Goal: Task Accomplishment & Management: Manage account settings

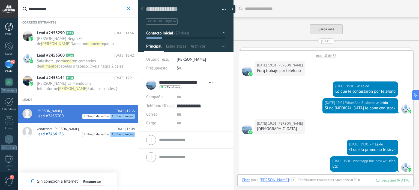
scroll to position [8, 0]
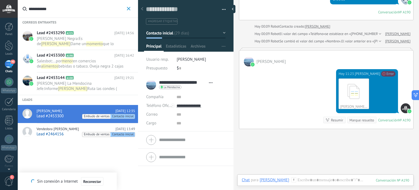
click at [10, 61] on span "90" at bounding box center [12, 62] width 5 height 4
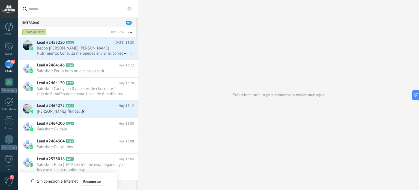
click at [85, 49] on span "Beppo [PERSON_NAME] [PERSON_NAME] Nutrimiento: Consulta me puedes envíar el cor…" at bounding box center [80, 51] width 87 height 10
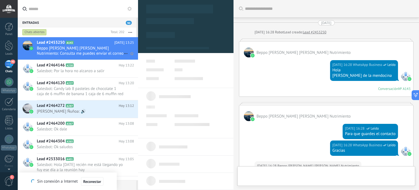
type textarea "**********"
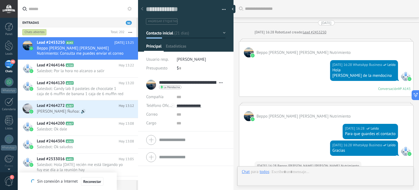
scroll to position [1158, 0]
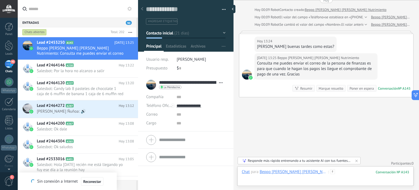
click at [286, 181] on div at bounding box center [326, 177] width 168 height 16
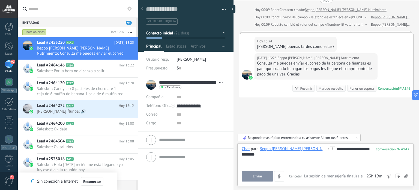
click at [257, 177] on span "Enviar" at bounding box center [258, 176] width 10 height 4
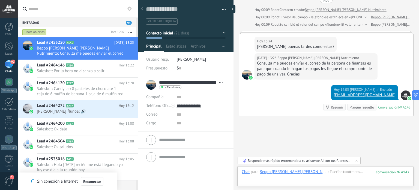
scroll to position [1177, 0]
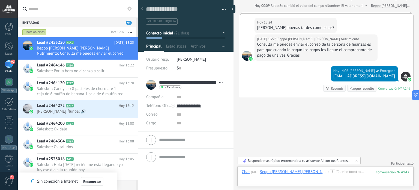
click at [355, 73] on link "[EMAIL_ADDRESS][DOMAIN_NAME]" at bounding box center [365, 75] width 62 height 5
drag, startPoint x: 355, startPoint y: 72, endPoint x: 379, endPoint y: 73, distance: 24.1
click at [379, 73] on link "[EMAIL_ADDRESS][DOMAIN_NAME]" at bounding box center [365, 75] width 62 height 5
click at [387, 73] on div "[EMAIL_ADDRESS][DOMAIN_NAME]" at bounding box center [365, 75] width 62 height 5
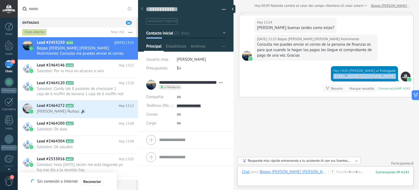
click at [387, 73] on div "[EMAIL_ADDRESS][DOMAIN_NAME]" at bounding box center [365, 75] width 62 height 5
drag, startPoint x: 387, startPoint y: 73, endPoint x: 368, endPoint y: 73, distance: 19.1
click at [372, 73] on link "[EMAIL_ADDRESS][DOMAIN_NAME]" at bounding box center [365, 75] width 62 height 5
click at [262, 179] on div at bounding box center [326, 177] width 168 height 16
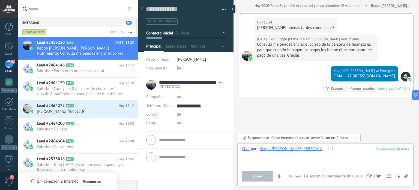
click at [301, 161] on div at bounding box center [326, 156] width 168 height 21
click at [267, 180] on button "Enviar" at bounding box center [257, 176] width 31 height 10
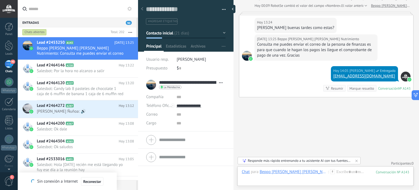
scroll to position [1194, 0]
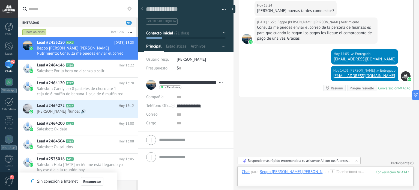
drag, startPoint x: 387, startPoint y: 53, endPoint x: 257, endPoint y: 105, distance: 139.7
click at [91, 66] on h2 "Lead #2464146 A230" at bounding box center [78, 65] width 82 height 5
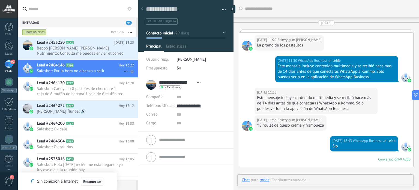
scroll to position [1801, 0]
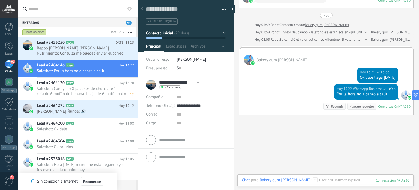
click at [81, 85] on h2 "Lead #2464120 A227" at bounding box center [78, 82] width 82 height 5
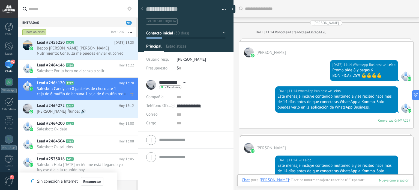
scroll to position [1504, 0]
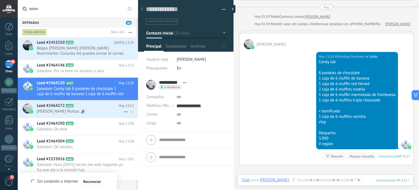
click at [83, 111] on span "[PERSON_NAME] Ñuñoa: 🔊" at bounding box center [80, 111] width 87 height 5
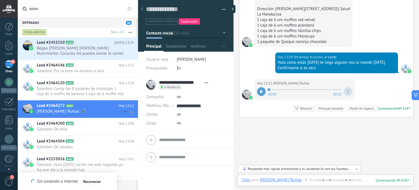
scroll to position [27, 0]
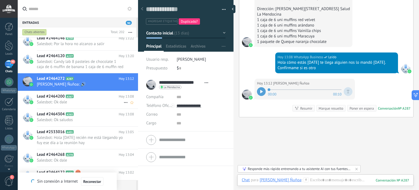
click at [85, 100] on span "Salesbot: Ok dale" at bounding box center [80, 101] width 87 height 5
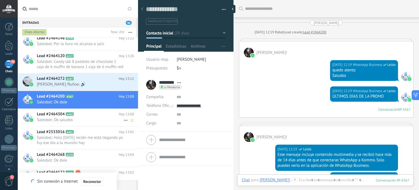
scroll to position [922, 0]
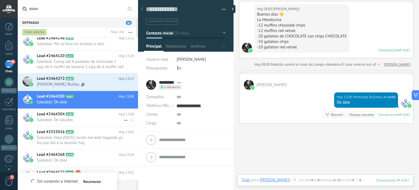
click at [87, 113] on h2 "Lead #2464304 A365" at bounding box center [78, 113] width 82 height 5
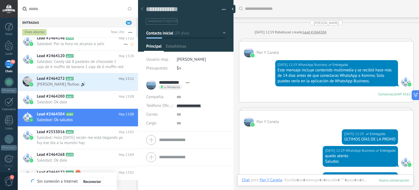
scroll to position [1190, 0]
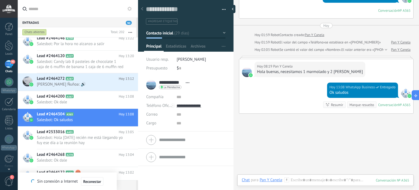
click at [9, 63] on div "90" at bounding box center [9, 64] width 9 height 8
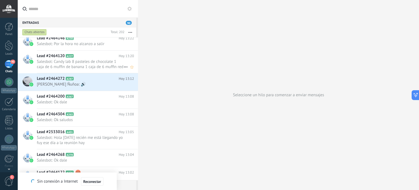
scroll to position [129, 0]
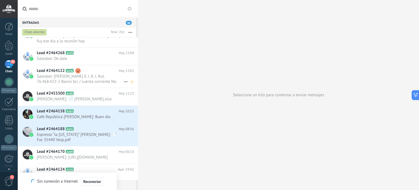
click at [88, 69] on h2 "Lead #2464122 A226" at bounding box center [78, 70] width 82 height 5
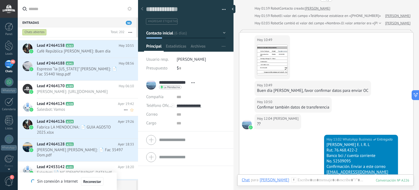
scroll to position [238, 0]
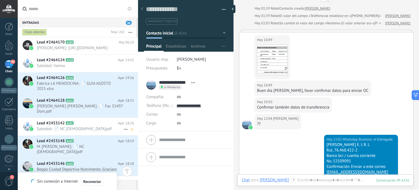
click at [86, 130] on span "Salesbot: 📄 NC [DEMOGRAPHIC_DATA]pdf" at bounding box center [80, 128] width 87 height 5
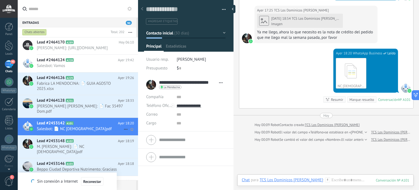
scroll to position [8, 0]
click at [89, 144] on h2 "Lead #2453148 A102" at bounding box center [77, 140] width 81 height 5
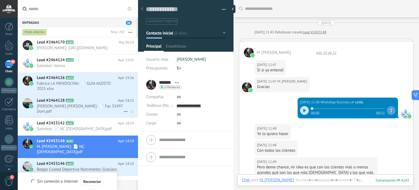
scroll to position [265, 0]
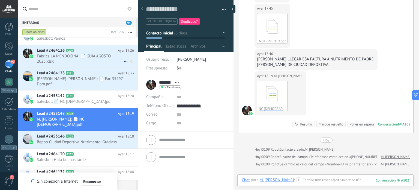
click at [92, 50] on div "Lead #2464126 A229 [DATE] 19:26 Fabrica LA MENDOCINA: 📄 GUIA [DATE].xlsx" at bounding box center [87, 56] width 101 height 22
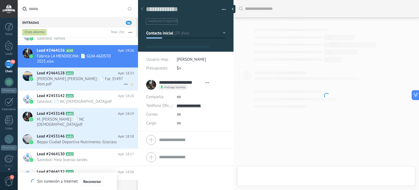
click at [92, 76] on h2 "Lead #2464128 A231" at bounding box center [77, 72] width 81 height 5
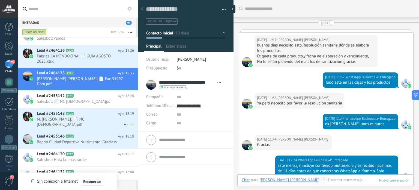
scroll to position [1602, 0]
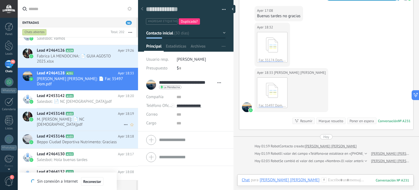
click at [93, 122] on span "M. [PERSON_NAME]: 📄 NC [DEMOGRAPHIC_DATA]pdf" at bounding box center [80, 122] width 87 height 10
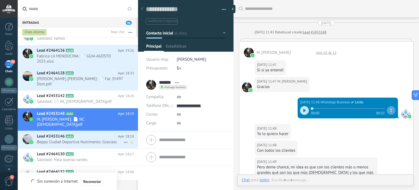
scroll to position [366, 0]
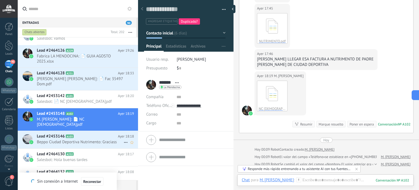
click at [92, 142] on span "Beppo Ciudad Deportiva Nutrimento: Graciass" at bounding box center [80, 141] width 87 height 5
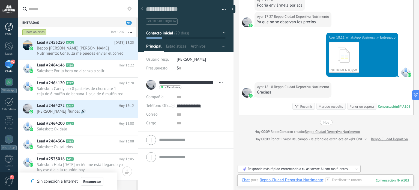
click at [7, 27] on div at bounding box center [9, 27] width 8 height 8
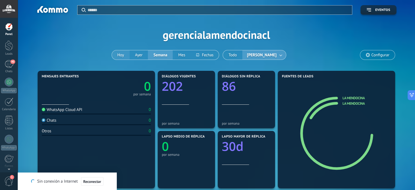
click at [125, 53] on button "Hoy" at bounding box center [121, 54] width 18 height 9
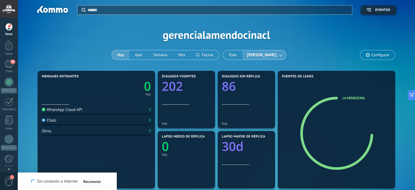
click at [278, 53] on link at bounding box center [281, 55] width 10 height 9
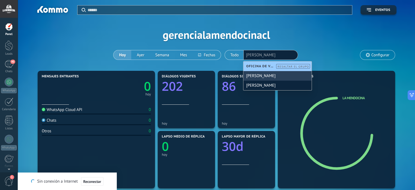
click at [260, 75] on div "[PERSON_NAME]" at bounding box center [278, 76] width 68 height 10
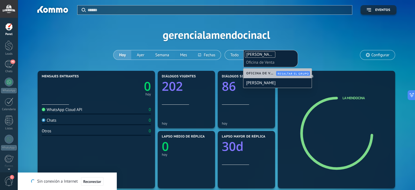
click at [265, 71] on span "Oficina de Venta" at bounding box center [261, 73] width 31 height 4
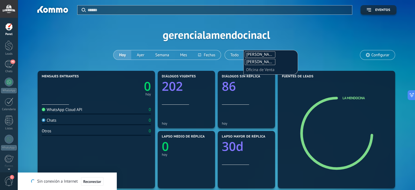
click at [293, 53] on ul "[PERSON_NAME] [PERSON_NAME] Oficina de Venta" at bounding box center [270, 62] width 53 height 23
click at [94, 39] on div "Aplicar Eventos gerencialamendocinacl [DATE] [DATE] Semana Mes Todo [PERSON_NAM…" at bounding box center [216, 34] width 381 height 69
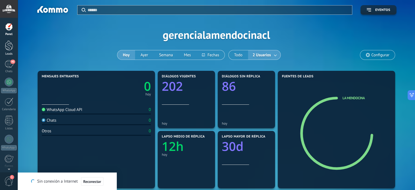
click at [12, 45] on div at bounding box center [9, 45] width 8 height 10
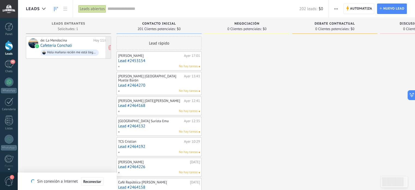
click at [79, 45] on div "de: La Mendocina [DATE] 11:05 Cafetería Conchalí Hola [DATE] recién me está lle…" at bounding box center [74, 47] width 68 height 19
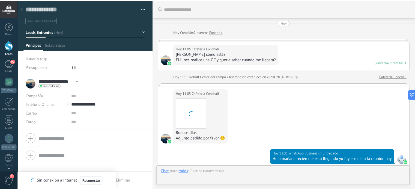
scroll to position [85, 0]
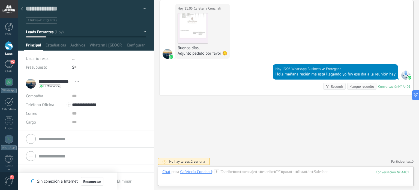
click at [9, 44] on div at bounding box center [9, 45] width 8 height 10
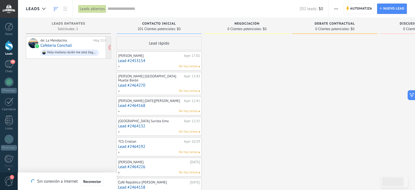
click at [82, 45] on div "de: La Mendocina [DATE] 11:05 Cafetería Conchalí Hola [DATE] recién me está lle…" at bounding box center [74, 47] width 68 height 19
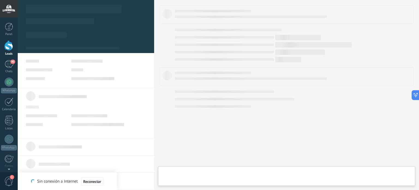
type textarea "**********"
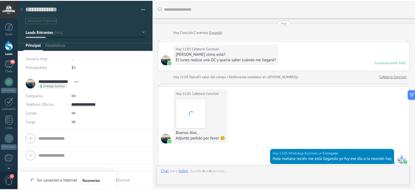
scroll to position [85, 0]
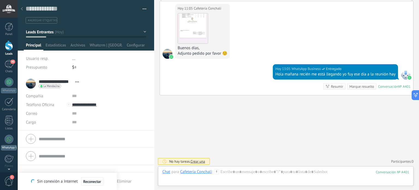
click at [9, 140] on div at bounding box center [9, 139] width 9 height 9
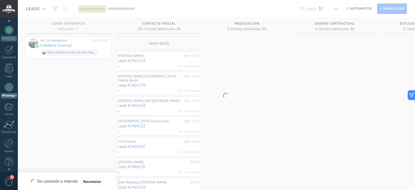
scroll to position [52, 0]
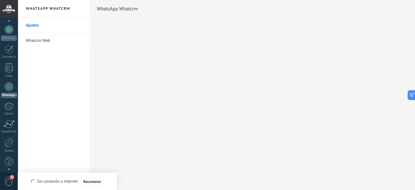
click at [36, 26] on link "Ajustes" at bounding box center [55, 25] width 58 height 15
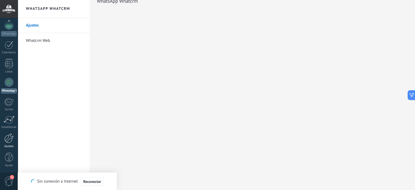
click at [5, 143] on link "Ajustes" at bounding box center [9, 140] width 18 height 15
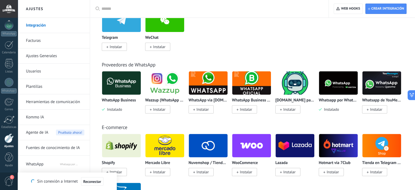
scroll to position [191, 0]
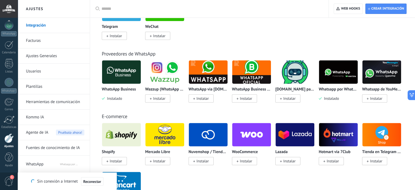
drag, startPoint x: 336, startPoint y: 99, endPoint x: 350, endPoint y: 73, distance: 29.1
click at [350, 73] on img at bounding box center [338, 72] width 39 height 26
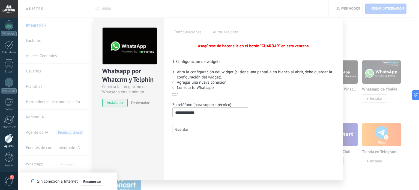
click at [146, 122] on div "Whatsapp por Whatcrm y Telphin Conecta la integración de WhatsApp en un minuto …" at bounding box center [129, 99] width 70 height 162
click at [384, 49] on div "Whatsapp por Whatcrm y Telphin Conecta la integración de WhatsApp en un minuto …" at bounding box center [219, 95] width 402 height 190
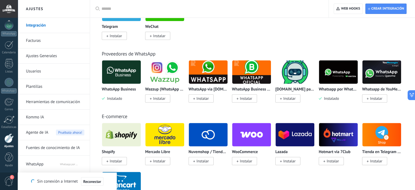
click at [335, 89] on p "Whatsapp por Whatcrm y Telphin" at bounding box center [338, 89] width 39 height 5
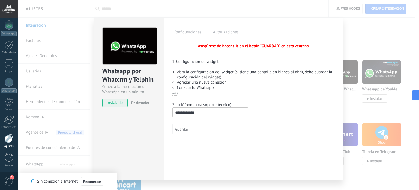
drag, startPoint x: 335, startPoint y: 89, endPoint x: 219, endPoint y: 155, distance: 133.5
click at [215, 158] on div "Configuraciones Autorizaciones Esta pestaña registra a los usuarios que han con…" at bounding box center [253, 99] width 179 height 162
click at [132, 128] on div "Whatsapp por Whatcrm y Telphin Conecta la integración de WhatsApp en un minuto …" at bounding box center [129, 99] width 70 height 162
click at [132, 146] on div "Whatsapp por Whatcrm y Telphin Conecta la integración de WhatsApp en un minuto …" at bounding box center [129, 99] width 70 height 162
click at [165, 8] on div "Whatsapp por Whatcrm y Telphin Conecta la integración de WhatsApp en un minuto …" at bounding box center [219, 95] width 402 height 190
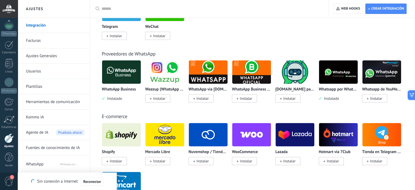
click at [331, 99] on span "Instalado" at bounding box center [330, 98] width 17 height 5
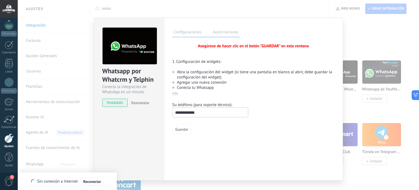
click at [144, 102] on span "Desinstalar" at bounding box center [140, 102] width 18 height 5
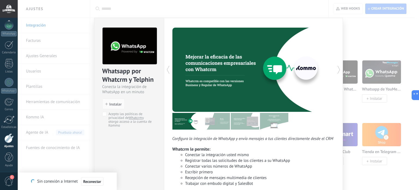
click at [386, 45] on div "Whatsapp por Whatcrm y Telphin Conecta la integración de WhatsApp en un minuto …" at bounding box center [219, 95] width 402 height 190
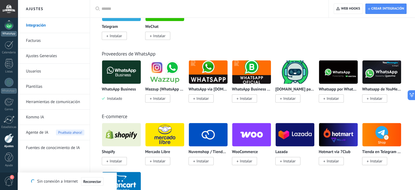
click at [9, 27] on div at bounding box center [9, 25] width 9 height 9
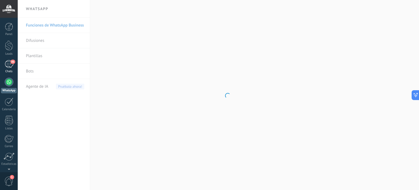
click at [10, 67] on div "86" at bounding box center [9, 64] width 9 height 8
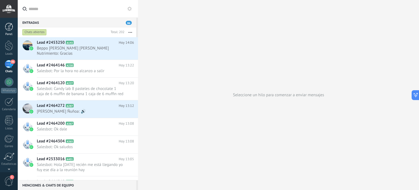
click at [11, 26] on div at bounding box center [9, 27] width 8 height 8
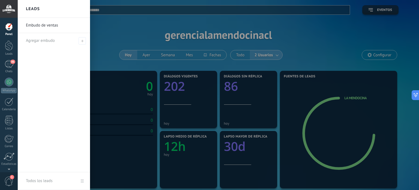
click at [321, 32] on div at bounding box center [227, 95] width 419 height 190
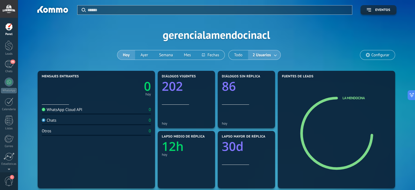
click at [10, 8] on div at bounding box center [9, 9] width 18 height 18
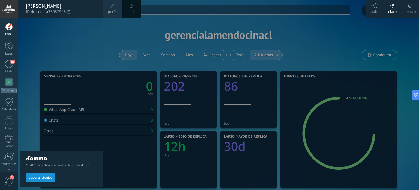
click at [61, 41] on div "© 2025 derechos reservados | Términos de uso Soporte técnico" at bounding box center [61, 104] width 82 height 172
click at [334, 45] on div at bounding box center [227, 95] width 419 height 190
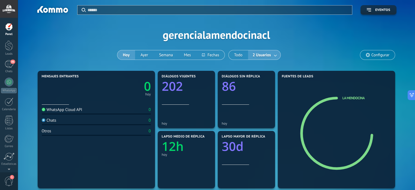
click at [274, 55] on link at bounding box center [276, 55] width 10 height 9
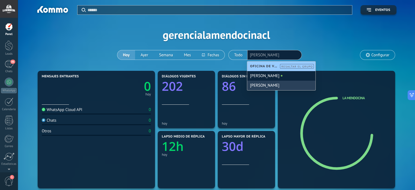
click at [271, 87] on div "[PERSON_NAME]" at bounding box center [281, 86] width 68 height 10
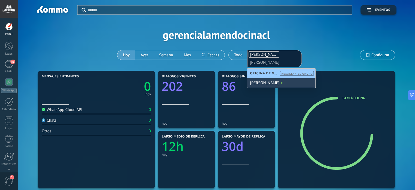
click at [270, 81] on div "[PERSON_NAME]" at bounding box center [281, 83] width 68 height 10
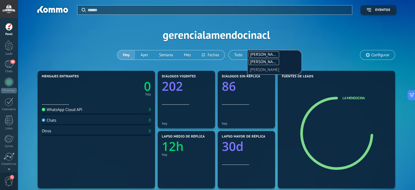
click at [51, 36] on div "Aplicar Eventos gerencialamendocinacl Hoy Ayer Semana Mes Todo 2 Usuarios Danie…" at bounding box center [216, 34] width 381 height 69
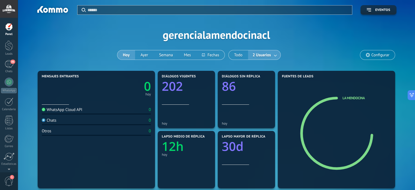
click at [275, 54] on link at bounding box center [276, 55] width 10 height 9
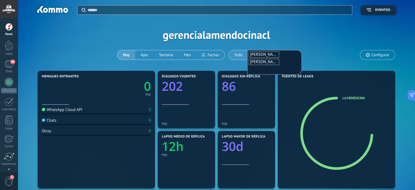
click at [237, 55] on button "Todo" at bounding box center [238, 54] width 19 height 9
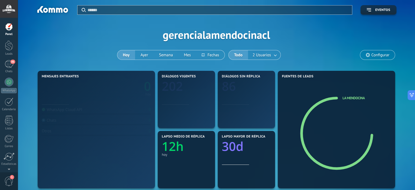
click at [237, 55] on button "Todo" at bounding box center [238, 54] width 19 height 9
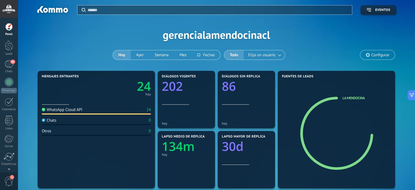
click at [7, 28] on div at bounding box center [9, 27] width 8 height 8
click at [9, 48] on div at bounding box center [9, 45] width 8 height 10
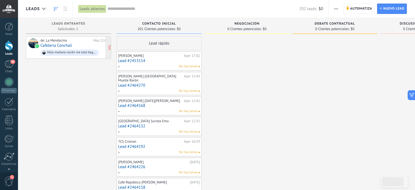
click at [76, 49] on span "Hola mañana recién me está llegando yo fuy ese día a la reunión hay" at bounding box center [74, 52] width 68 height 8
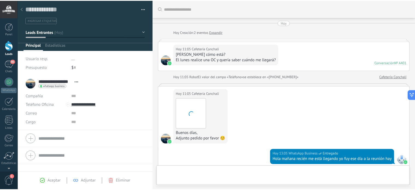
scroll to position [85, 0]
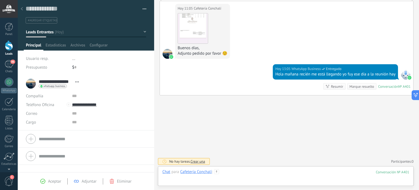
click at [249, 175] on div at bounding box center [285, 177] width 247 height 16
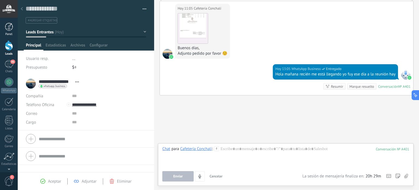
click at [7, 29] on div at bounding box center [9, 27] width 8 height 8
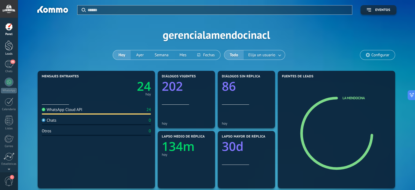
click at [7, 46] on div at bounding box center [9, 45] width 8 height 10
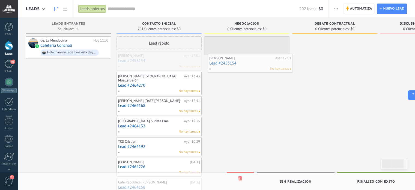
drag, startPoint x: 166, startPoint y: 57, endPoint x: 257, endPoint y: 60, distance: 91.2
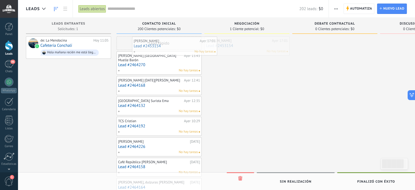
drag, startPoint x: 249, startPoint y: 46, endPoint x: 163, endPoint y: 46, distance: 86.0
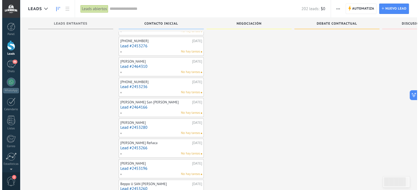
scroll to position [411, 0]
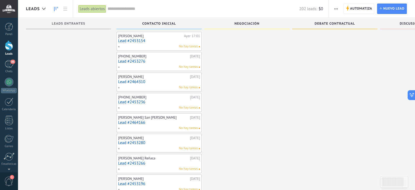
click at [149, 120] on link "Lead #2464166" at bounding box center [159, 122] width 82 height 5
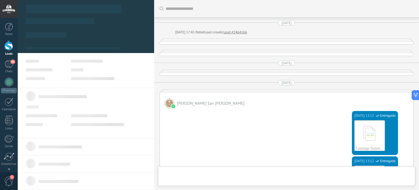
scroll to position [428, 0]
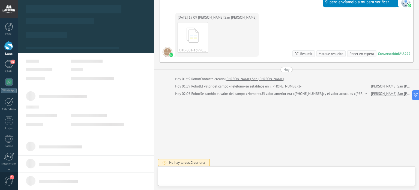
type textarea "**********"
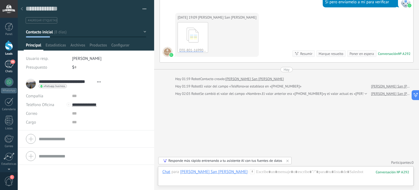
click at [7, 65] on div "86" at bounding box center [9, 64] width 9 height 8
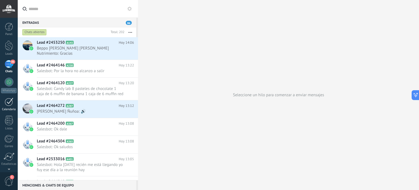
click at [10, 101] on div at bounding box center [9, 101] width 9 height 8
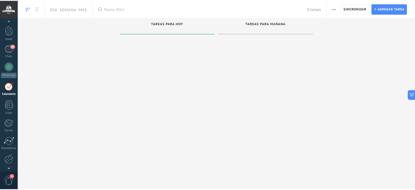
scroll to position [15, 0]
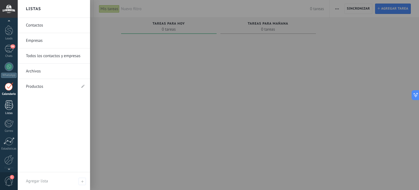
click at [7, 103] on div at bounding box center [9, 105] width 8 height 10
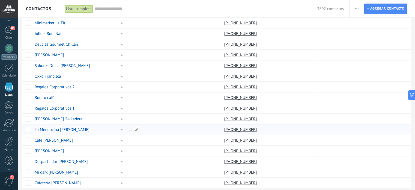
scroll to position [391, 0]
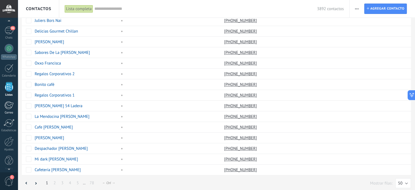
click at [9, 106] on div at bounding box center [8, 105] width 9 height 8
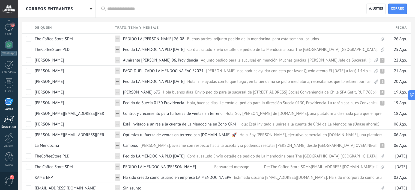
click at [8, 119] on div at bounding box center [9, 119] width 11 height 8
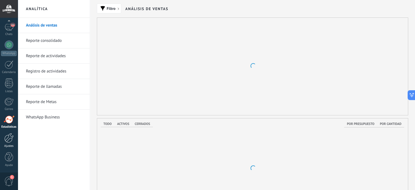
click at [9, 136] on div at bounding box center [8, 138] width 9 height 10
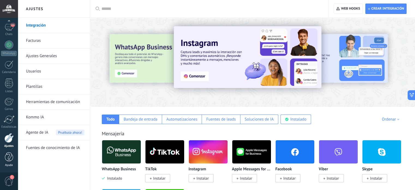
click at [10, 158] on div at bounding box center [9, 157] width 8 height 10
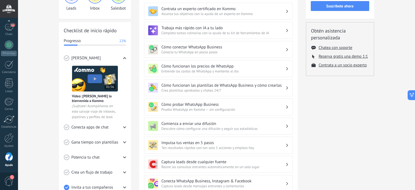
scroll to position [55, 0]
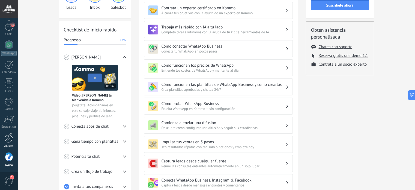
click at [7, 141] on div at bounding box center [8, 138] width 9 height 10
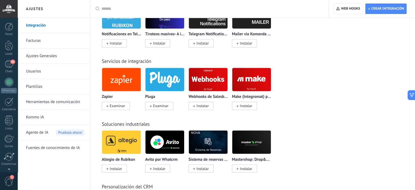
scroll to position [37, 0]
click at [357, 96] on div "Zapier Examinar Pluga Examinar Webhooks de Salesbot por KWID Instalar Make (Int…" at bounding box center [255, 91] width 307 height 49
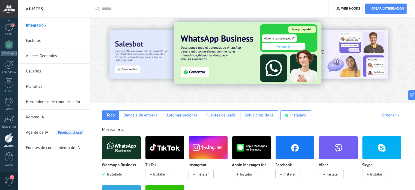
scroll to position [0, 0]
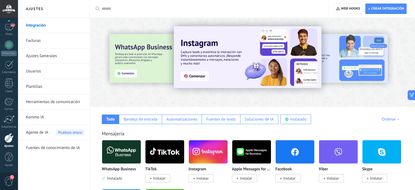
click at [125, 97] on div at bounding box center [252, 61] width 325 height 78
click at [54, 23] on link "Integración" at bounding box center [55, 25] width 58 height 15
